Goal: Transaction & Acquisition: Purchase product/service

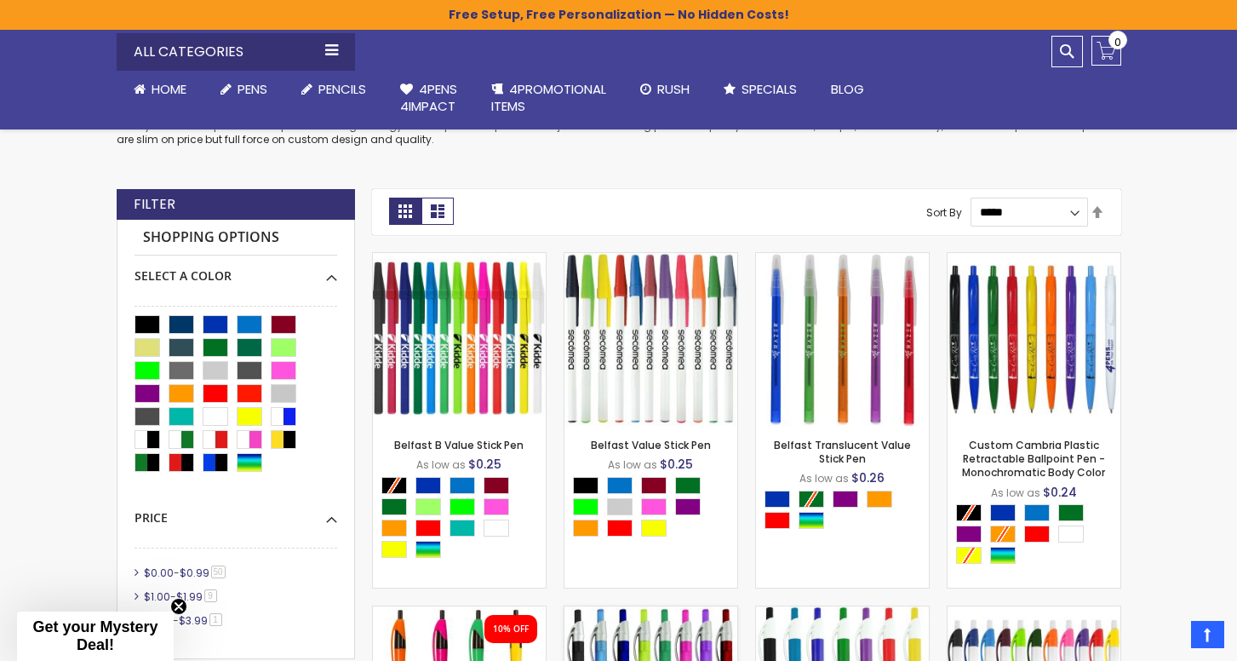
scroll to position [337, 0]
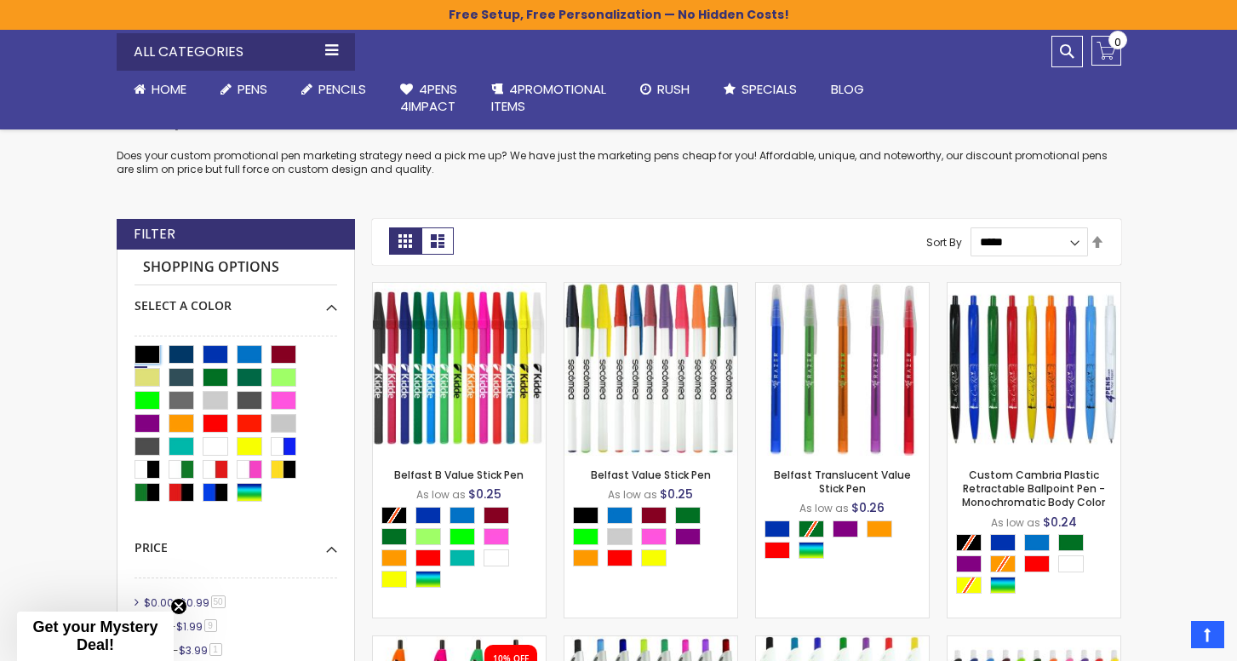
click at [145, 348] on div "Black" at bounding box center [148, 354] width 26 height 19
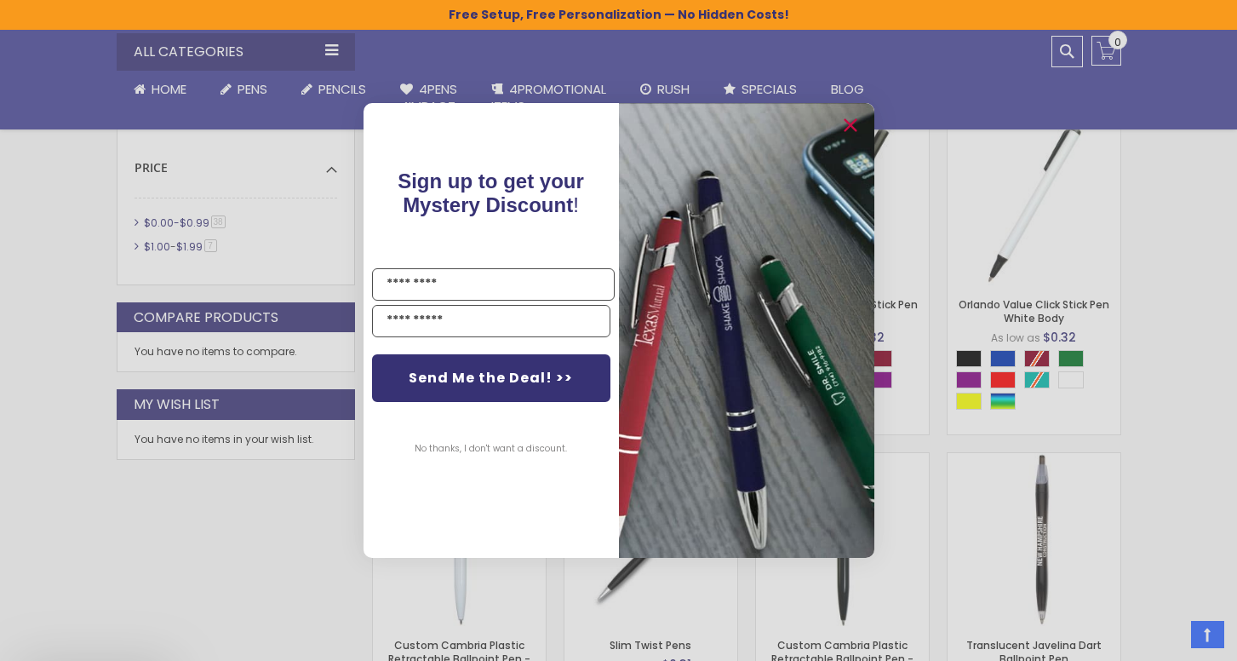
scroll to position [954, 0]
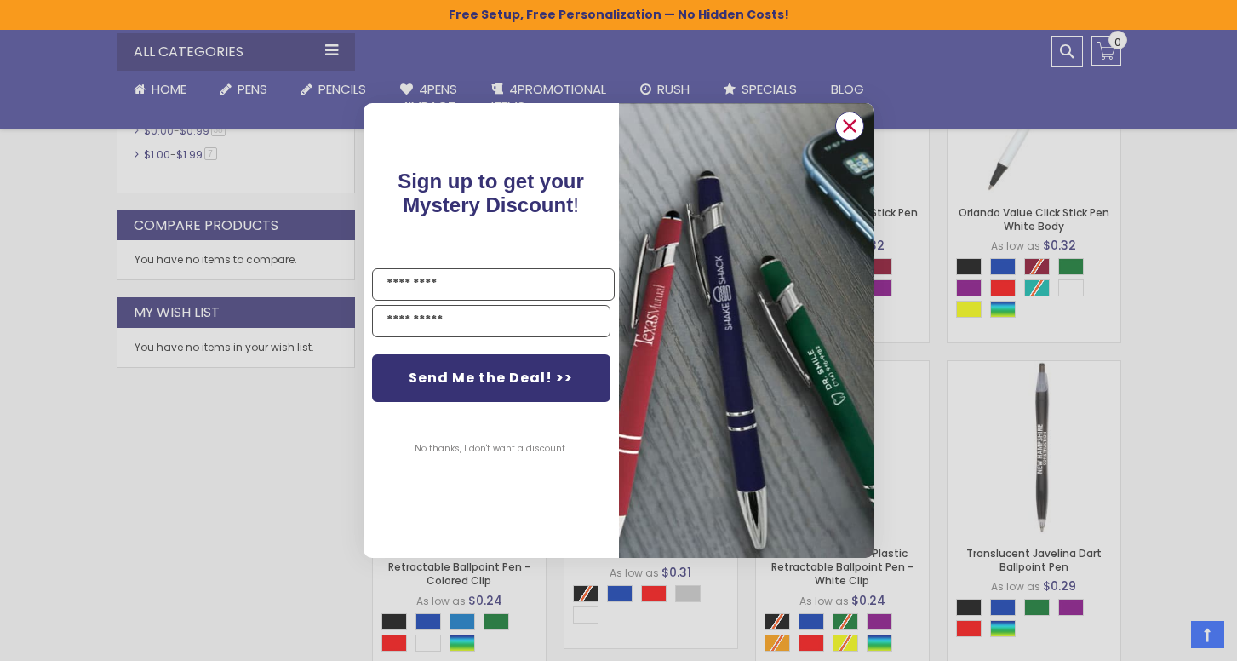
click at [852, 138] on circle "Close dialog" at bounding box center [849, 126] width 26 height 26
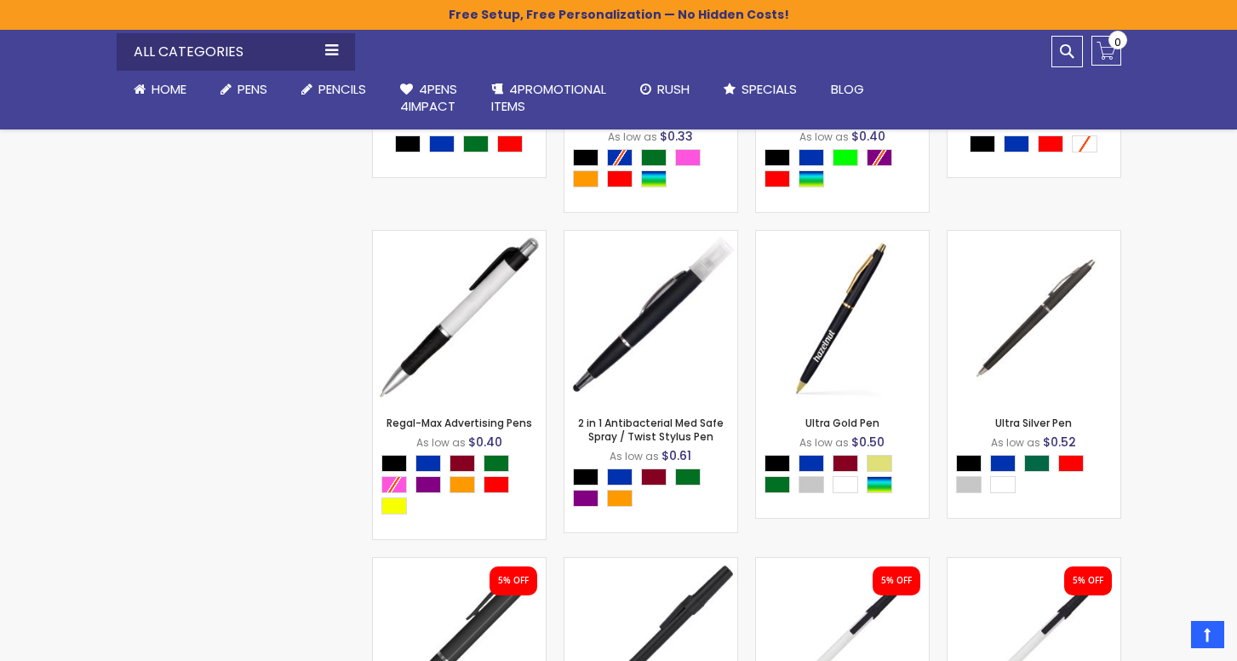
scroll to position [2404, 0]
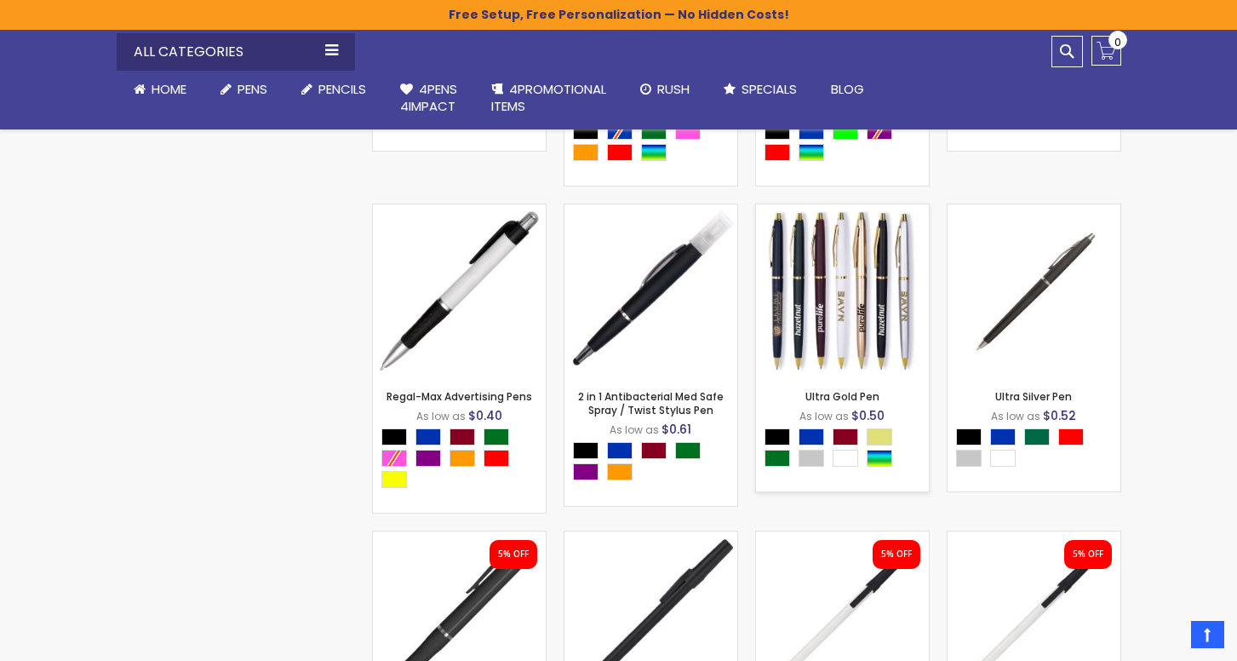
click at [852, 353] on div "- *** + Add to Cart" at bounding box center [842, 350] width 173 height 30
click at [877, 323] on img at bounding box center [842, 290] width 173 height 173
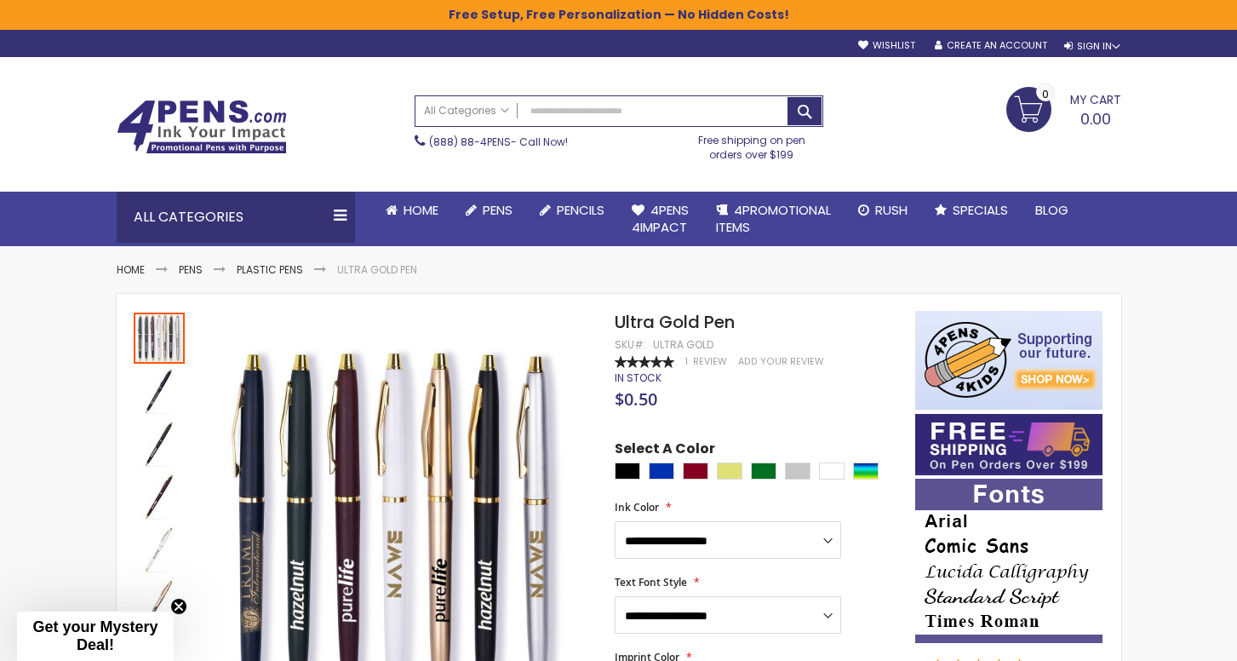
scroll to position [1, 0]
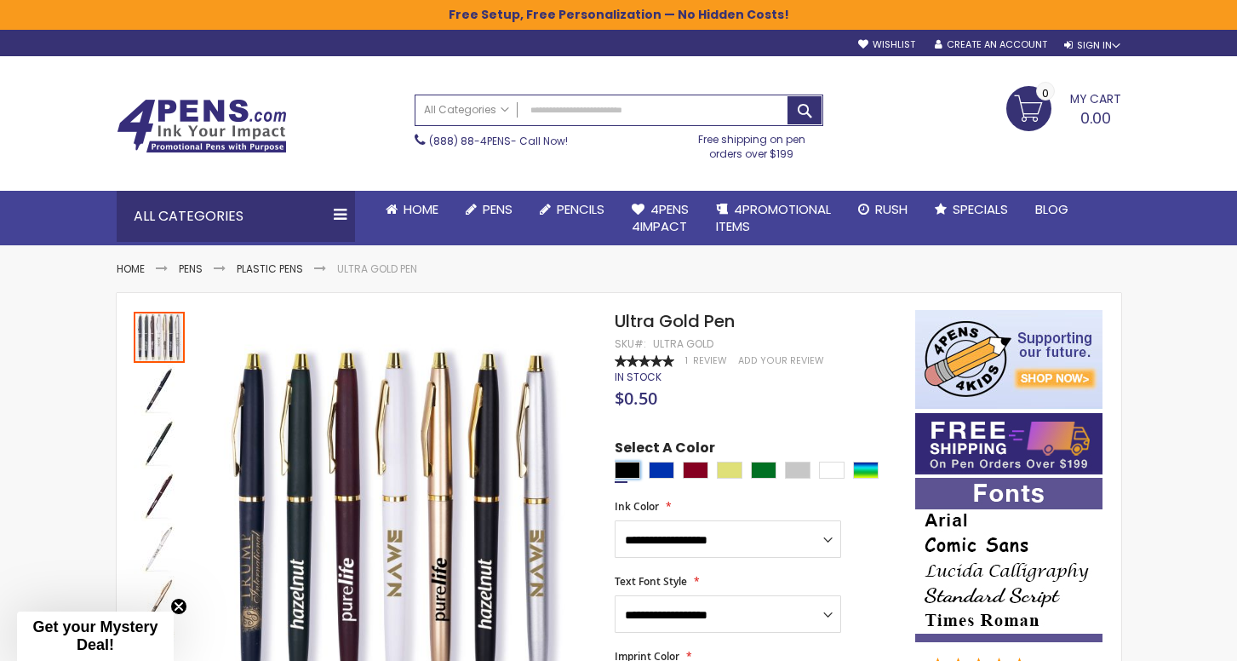
click at [628, 467] on div "Black" at bounding box center [628, 469] width 26 height 17
type input "****"
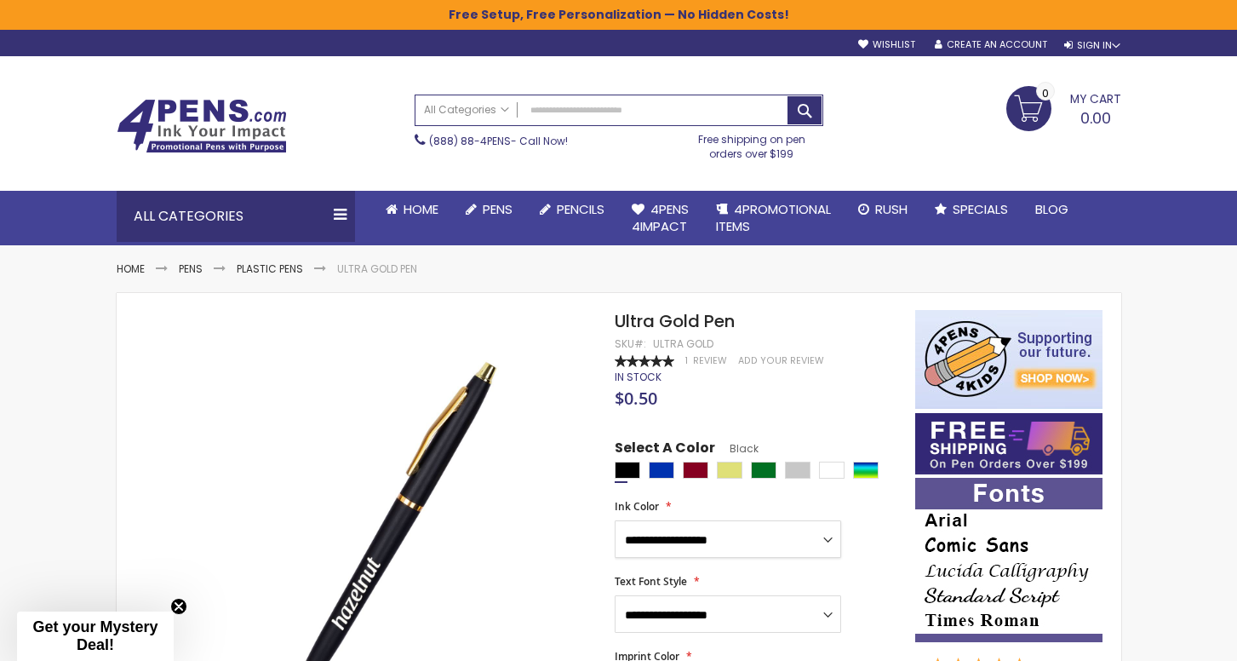
select select "****"
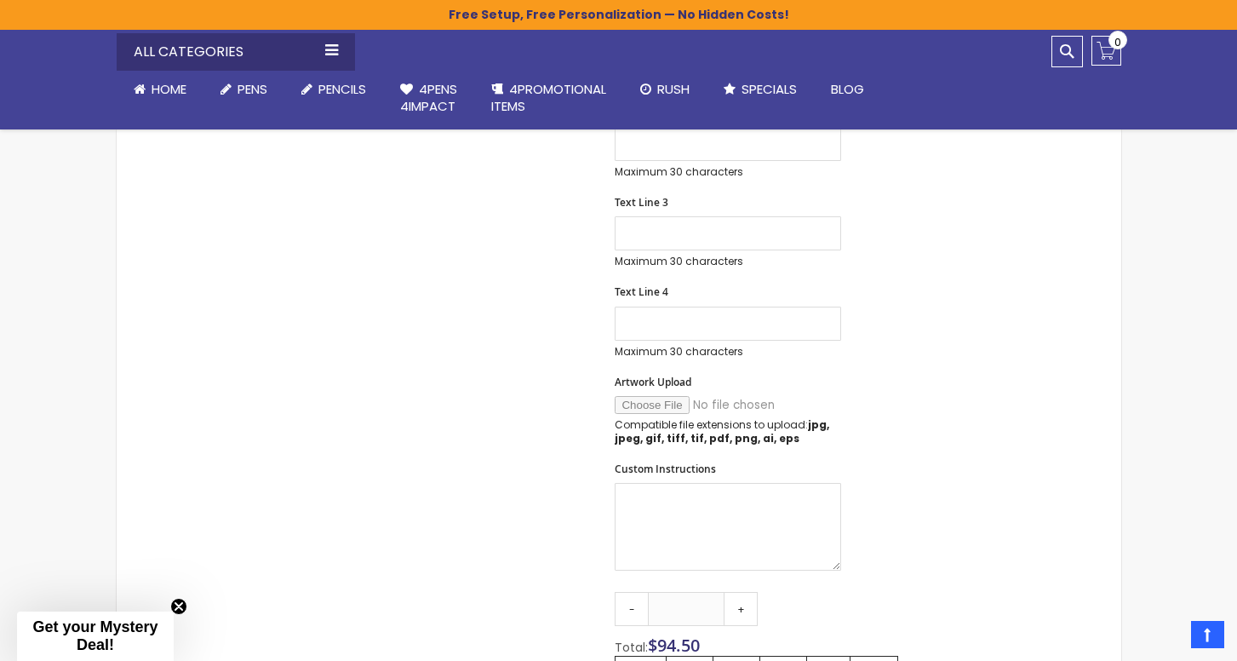
scroll to position [794, 0]
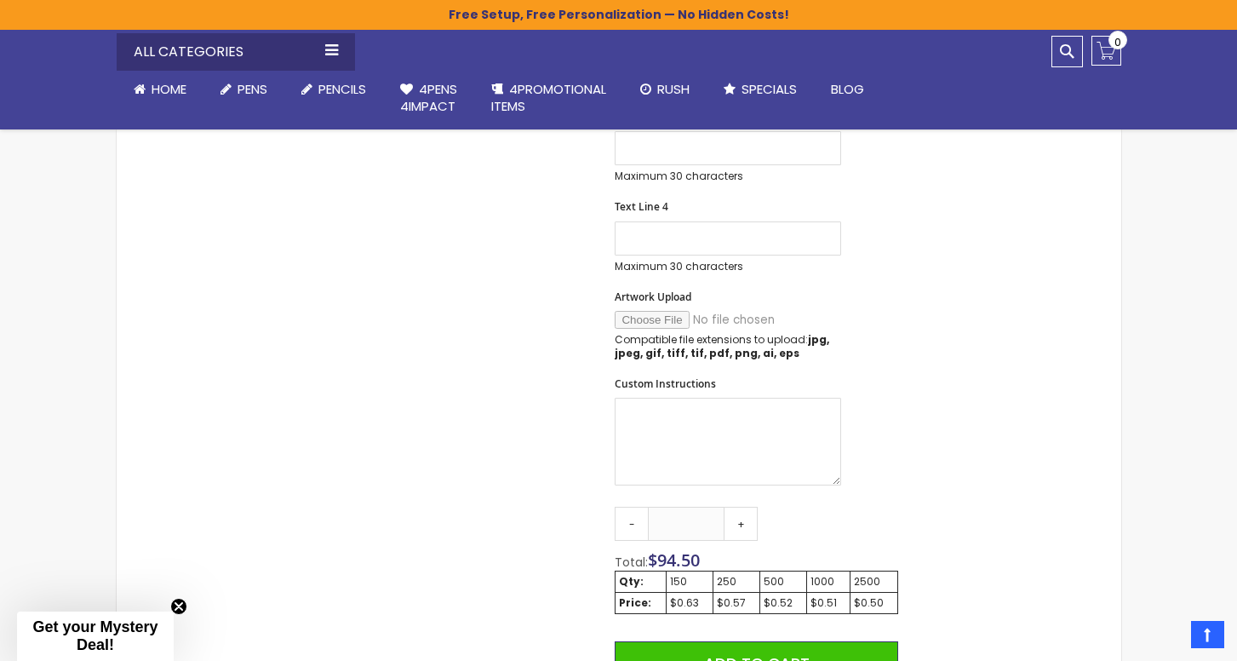
click at [650, 318] on input "Artwork Upload" at bounding box center [731, 320] width 232 height 18
type input "**********"
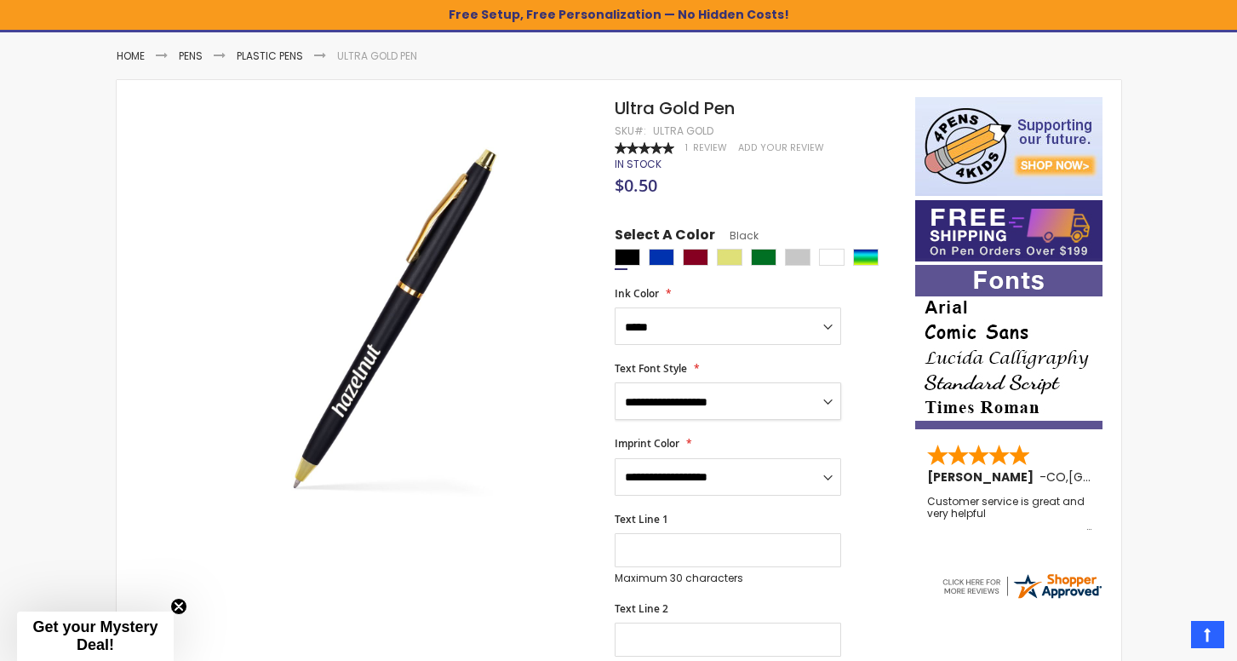
scroll to position [229, 0]
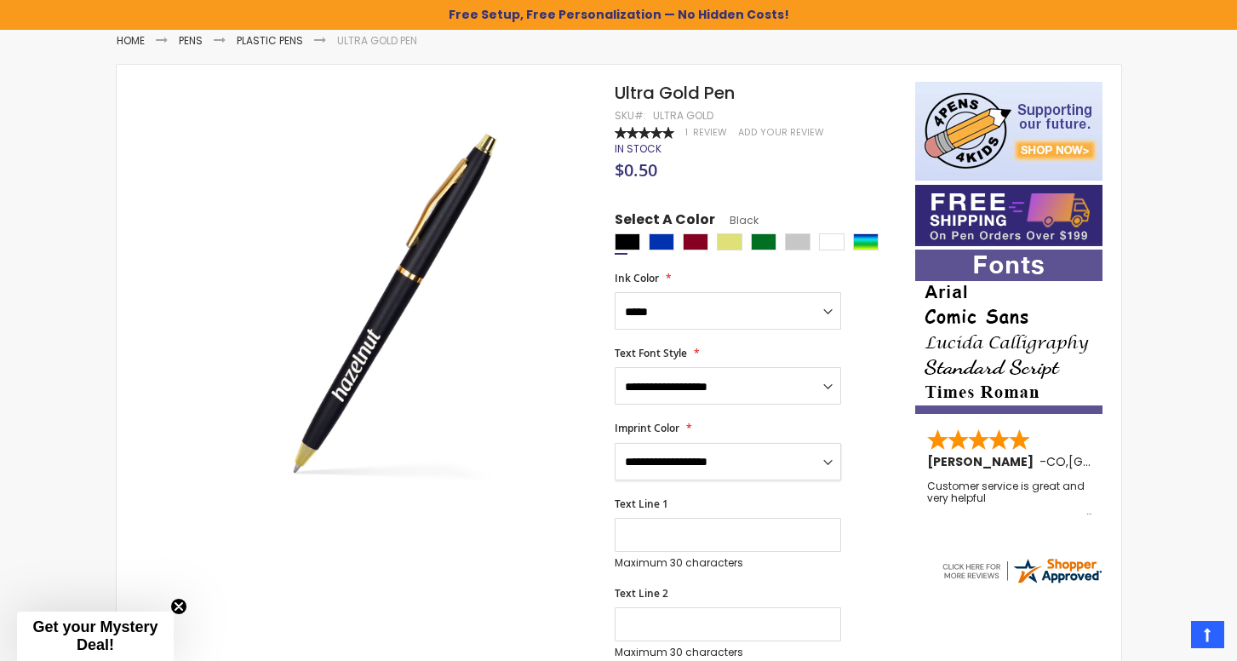
select select "****"
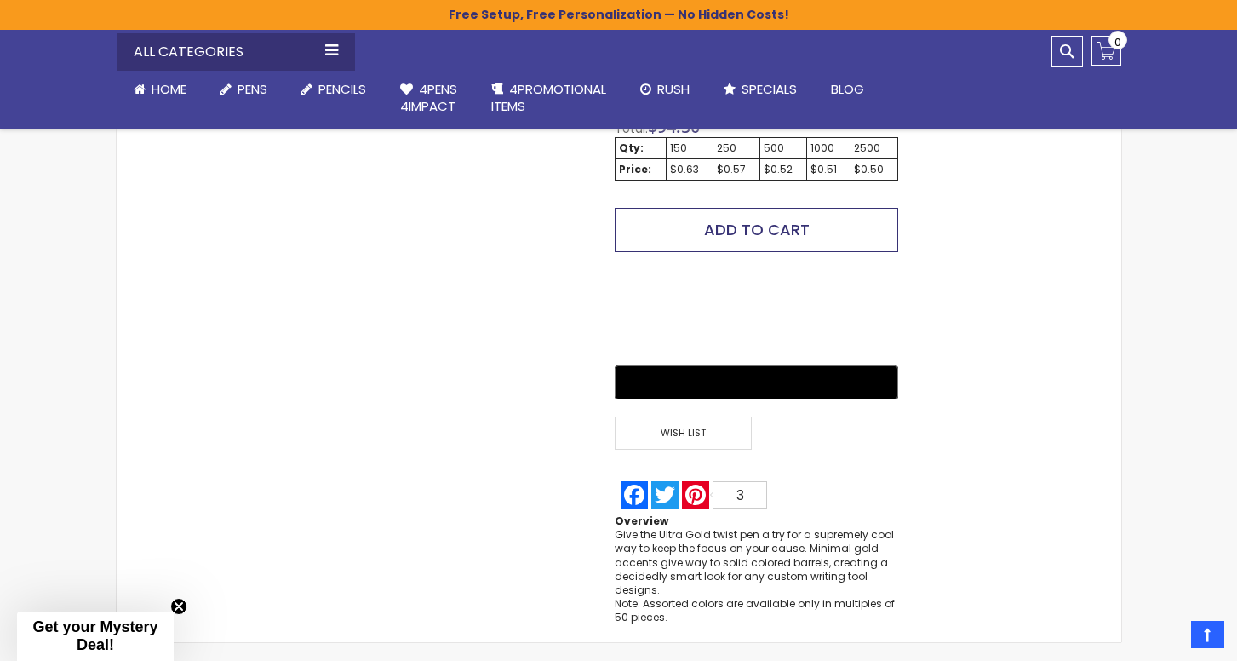
click at [763, 226] on span "Add to Cart" at bounding box center [757, 229] width 106 height 21
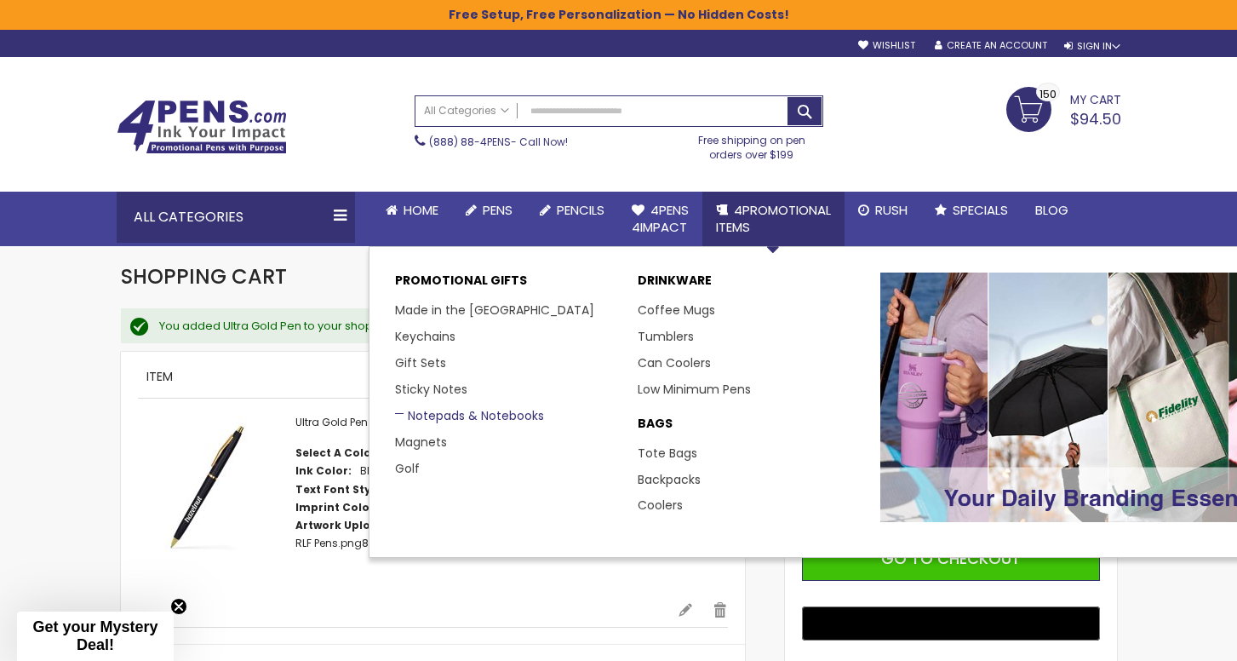
click at [452, 409] on link "Notepads & Notebooks" at bounding box center [469, 415] width 149 height 17
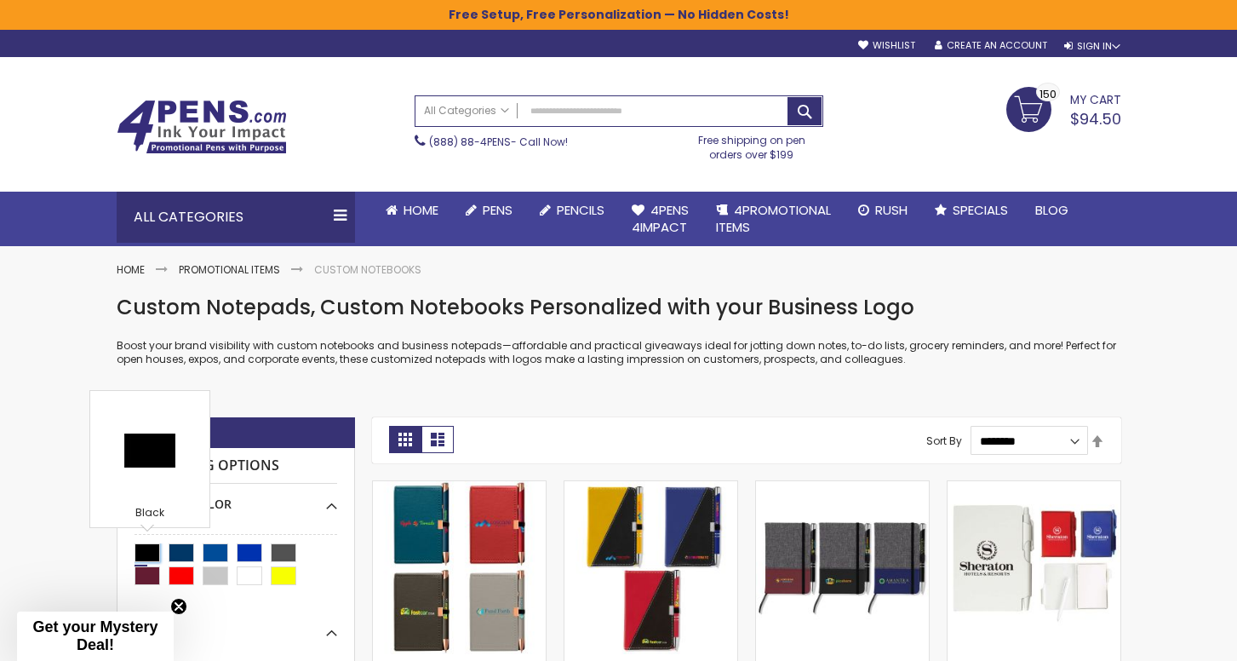
click at [153, 548] on div "Black" at bounding box center [148, 552] width 26 height 19
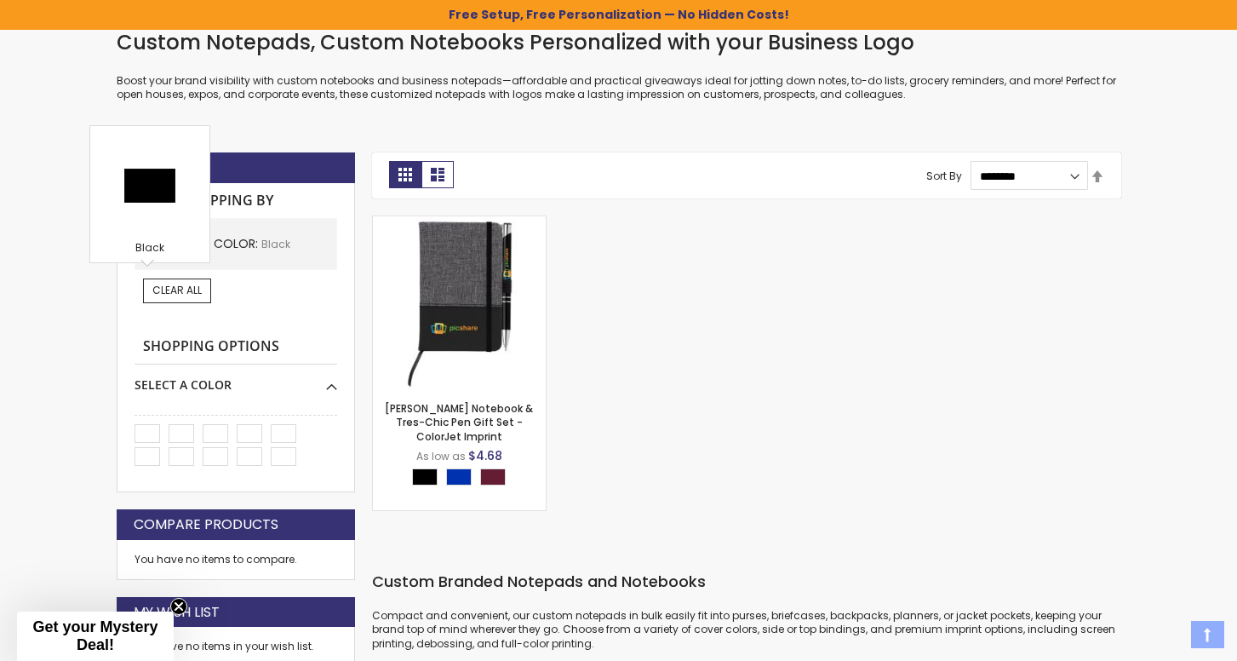
scroll to position [278, 0]
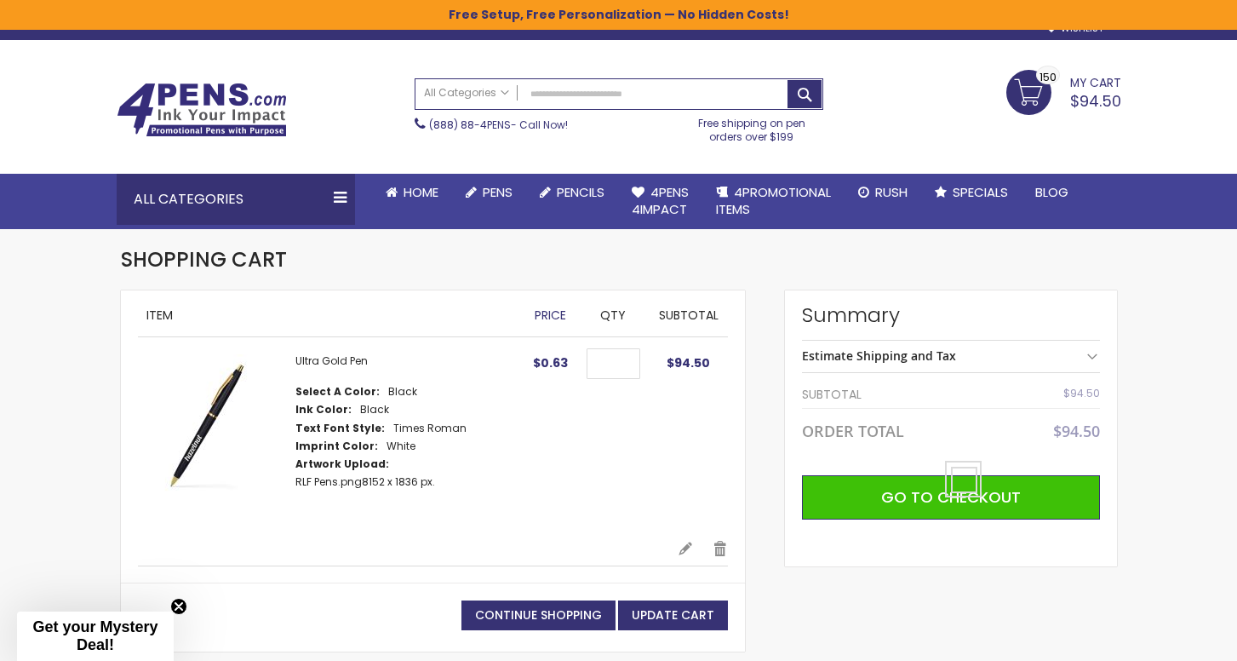
scroll to position [32, 0]
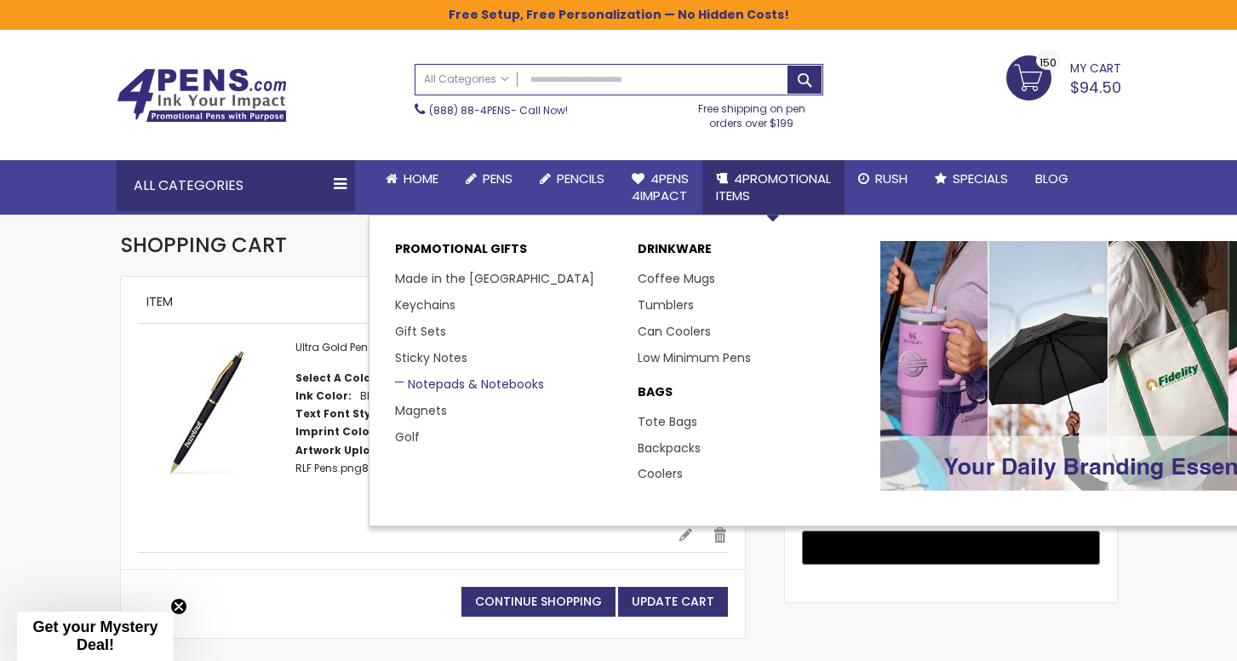
click at [427, 381] on link "Notepads & Notebooks" at bounding box center [469, 383] width 149 height 17
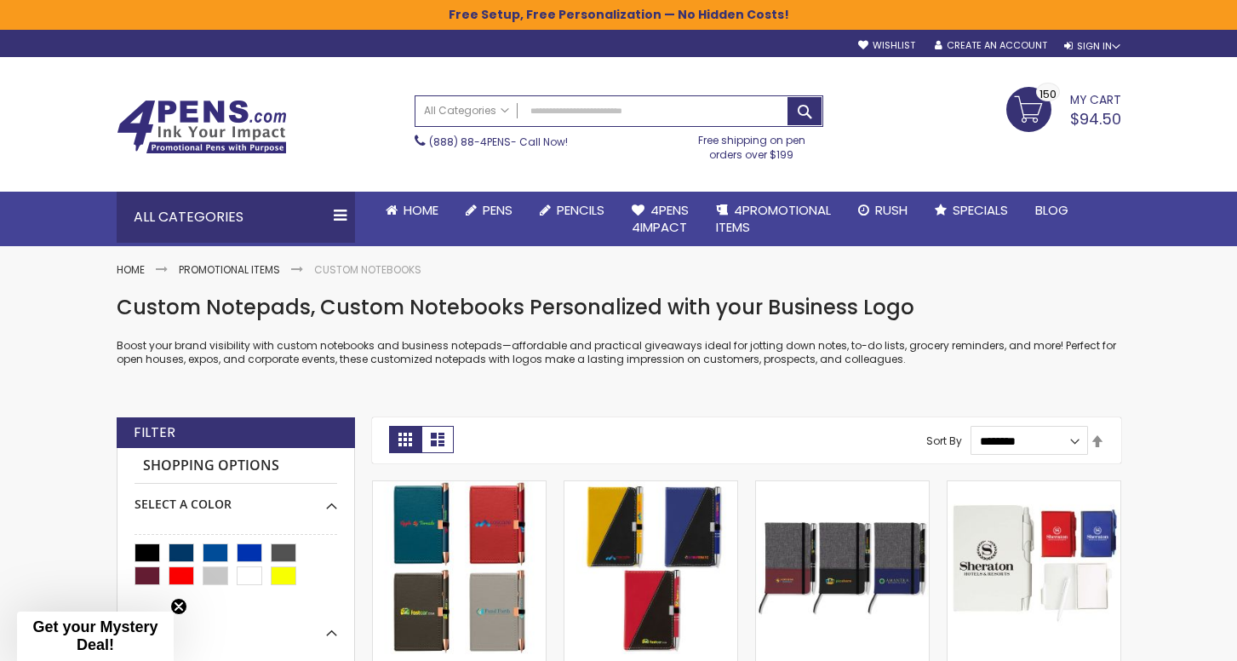
click at [1054, 106] on link "My Cart $94.50 150 150 items" at bounding box center [1063, 108] width 115 height 43
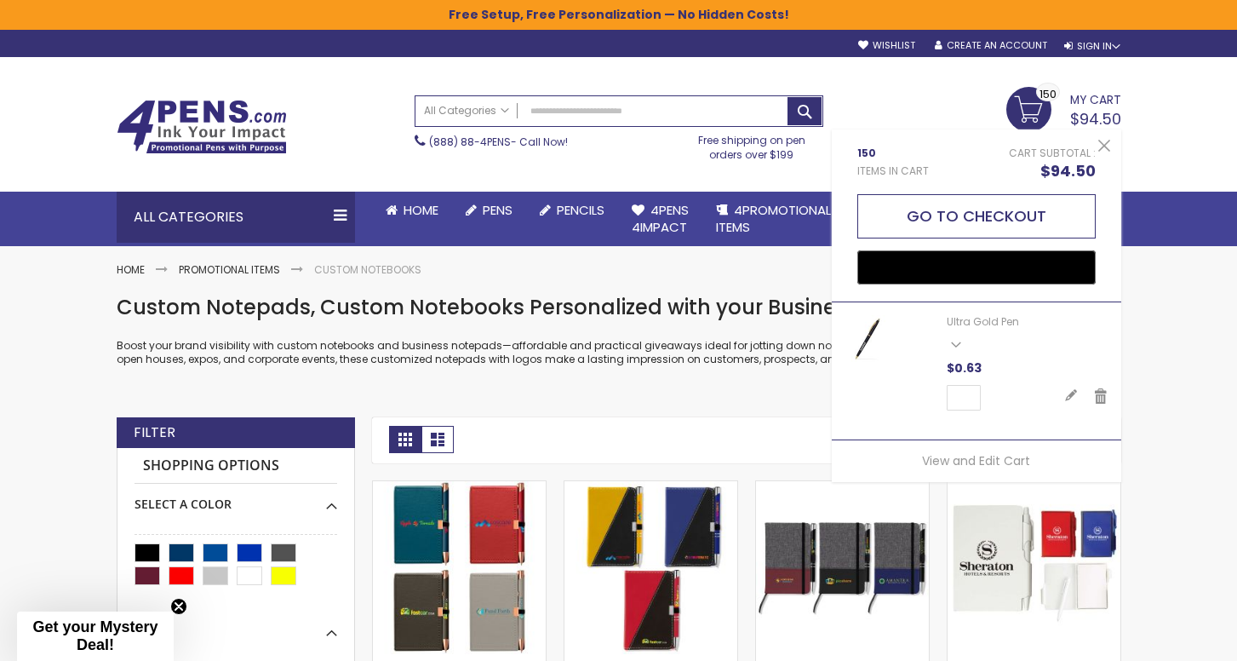
click at [967, 224] on button "Go to Checkout" at bounding box center [976, 216] width 238 height 44
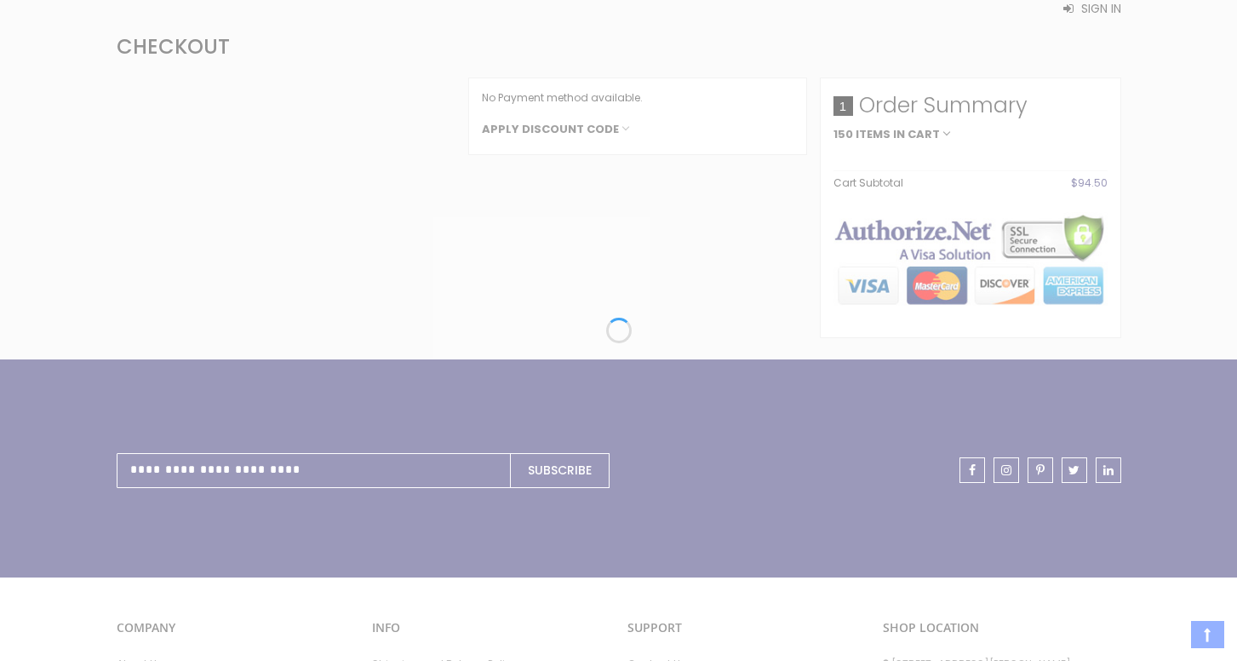
select select "*"
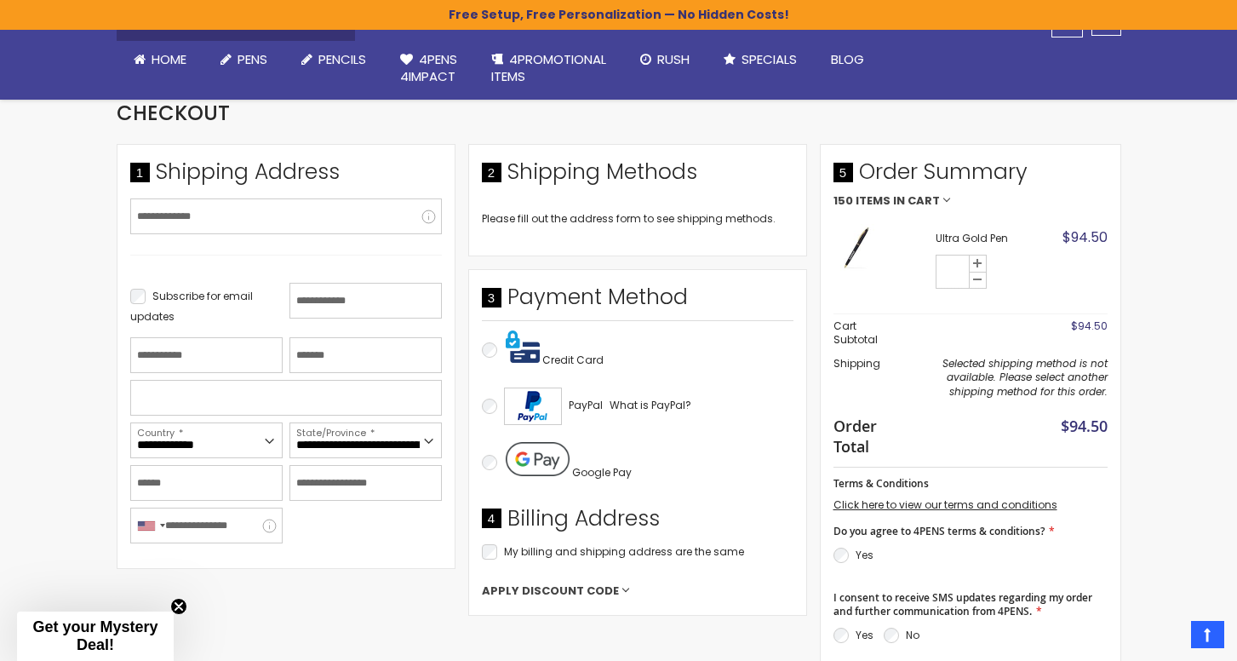
click at [538, 583] on span "Apply Discount Code" at bounding box center [550, 590] width 137 height 15
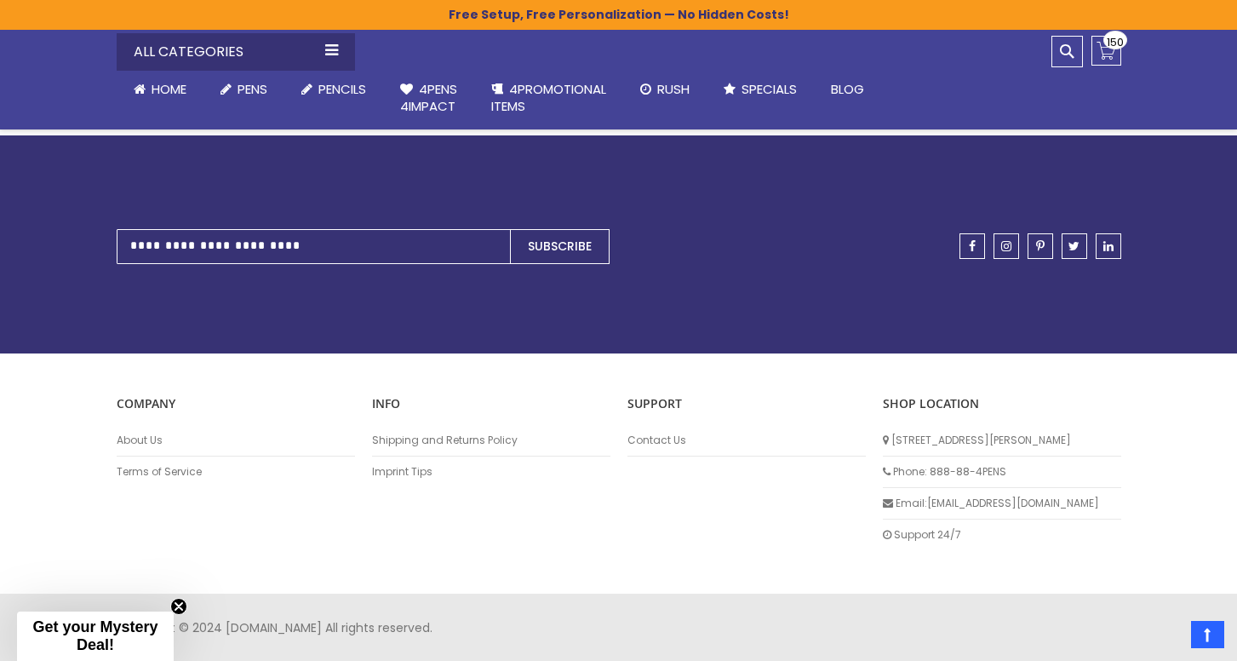
scroll to position [1296, 0]
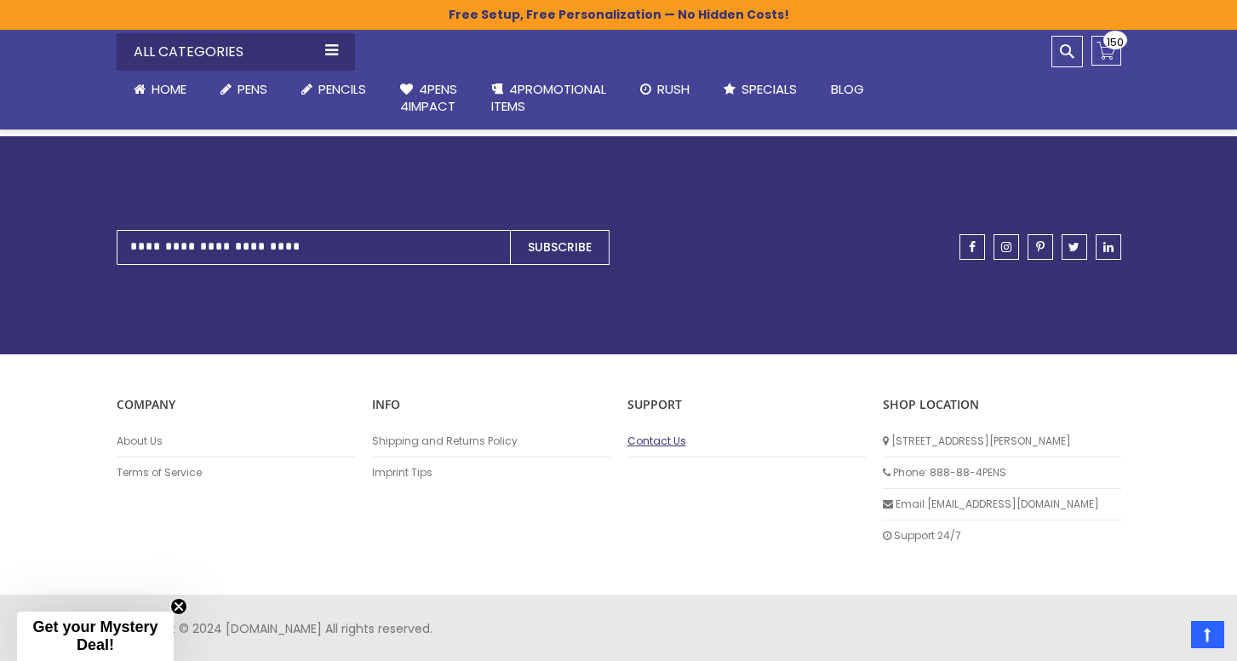
click at [628, 434] on link "Contact Us" at bounding box center [746, 441] width 238 height 14
